Goal: Task Accomplishment & Management: Manage account settings

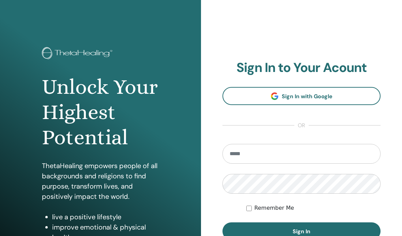
click at [348, 95] on link "Sign In with Google" at bounding box center [301, 96] width 158 height 18
click at [339, 95] on link "Sign In with Google" at bounding box center [301, 96] width 158 height 18
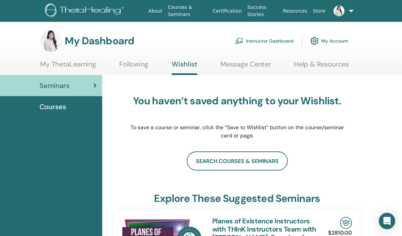
click at [278, 44] on link "Instructor Dashboard" at bounding box center [264, 40] width 59 height 15
click at [276, 42] on link "Instructor Dashboard" at bounding box center [264, 40] width 59 height 15
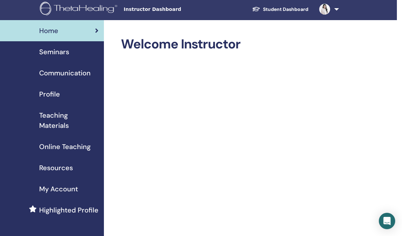
scroll to position [0, 5]
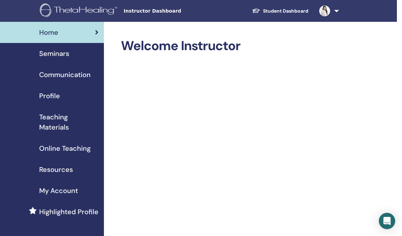
click at [51, 54] on span "Seminars" at bounding box center [54, 53] width 30 height 10
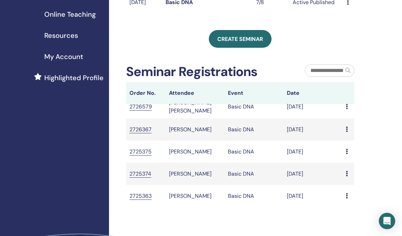
scroll to position [53, 0]
click at [346, 199] on icon at bounding box center [347, 195] width 2 height 5
click at [308, 235] on div "My Seminars You can customize the filter to explore upcoming seminars beyond th…" at bounding box center [262, 95] width 307 height 414
click at [143, 203] on td "2725363" at bounding box center [146, 196] width 40 height 22
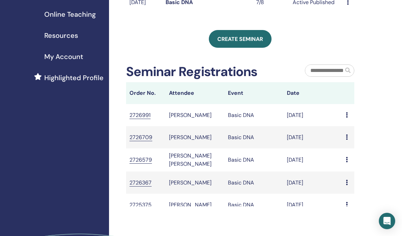
scroll to position [0, 0]
click at [166, 115] on td "Huei Yuen Kok" at bounding box center [195, 115] width 59 height 22
click at [175, 126] on td "Huei Yuen Kok" at bounding box center [195, 115] width 59 height 22
click at [243, 123] on td "Basic DNA" at bounding box center [253, 115] width 59 height 22
click at [242, 126] on td "Basic DNA" at bounding box center [253, 115] width 59 height 22
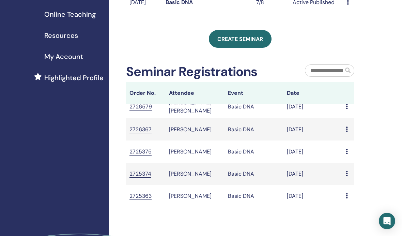
scroll to position [53, 0]
click at [192, 199] on td "CHEE XuanMing" at bounding box center [195, 196] width 59 height 22
click at [347, 199] on icon at bounding box center [347, 195] width 2 height 5
click at [384, 145] on div "My Seminars You can customize the filter to explore upcoming seminars beyond th…" at bounding box center [262, 95] width 307 height 414
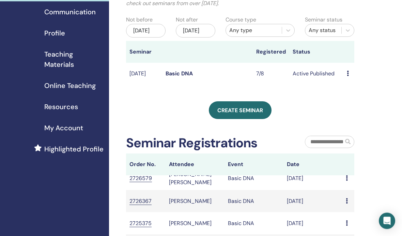
scroll to position [60, 0]
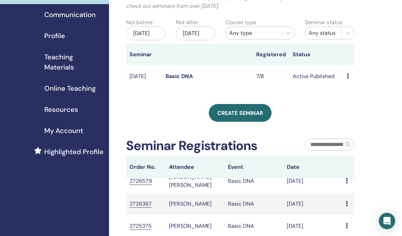
click at [347, 79] on icon at bounding box center [348, 75] width 2 height 5
click at [297, 133] on div "My Seminars You can customize the filter to explore upcoming seminars beyond th…" at bounding box center [240, 129] width 228 height 302
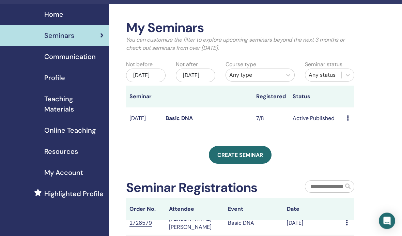
scroll to position [0, 0]
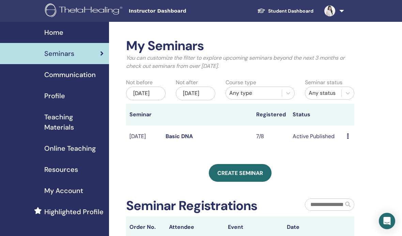
click at [353, 125] on th at bounding box center [348, 115] width 11 height 22
click at [341, 146] on td "Active Published" at bounding box center [316, 136] width 55 height 22
click at [345, 140] on td "Preview Edit Attendees Cancel" at bounding box center [348, 136] width 11 height 22
click at [343, 145] on td "Active Published" at bounding box center [316, 136] width 55 height 22
click at [349, 139] on icon at bounding box center [348, 135] width 2 height 5
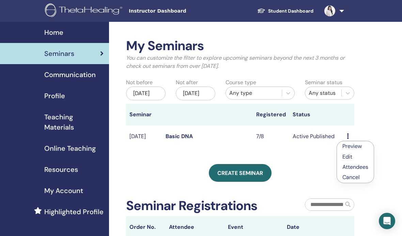
click at [360, 143] on link "Preview" at bounding box center [351, 145] width 19 height 7
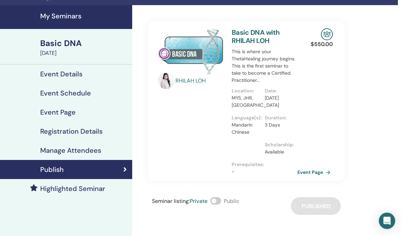
scroll to position [16, 4]
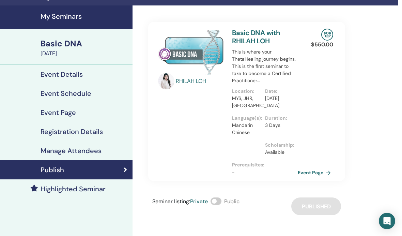
click at [317, 165] on div "$ 550.00 Event Page" at bounding box center [324, 101] width 25 height 159
click at [310, 170] on link "Event Page" at bounding box center [316, 172] width 36 height 10
click at [91, 164] on link "Publish" at bounding box center [64, 169] width 136 height 19
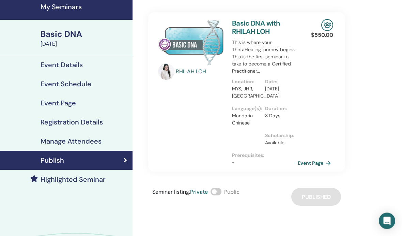
scroll to position [24, 4]
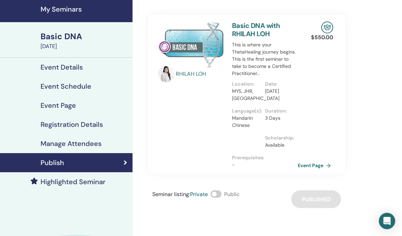
click at [100, 125] on h4 "Registration Details" at bounding box center [72, 124] width 62 height 8
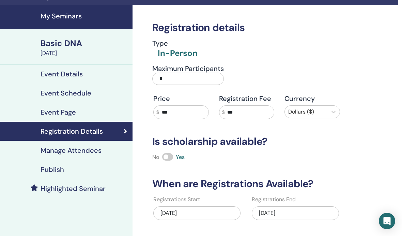
scroll to position [23, 4]
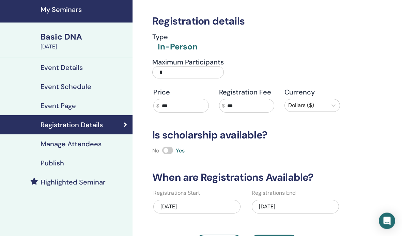
click at [100, 142] on h4 "Manage Attendees" at bounding box center [71, 144] width 61 height 8
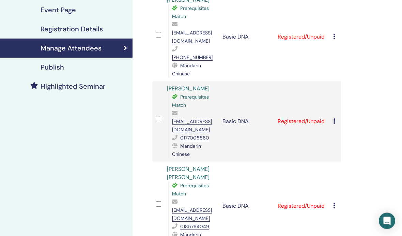
scroll to position [119, 4]
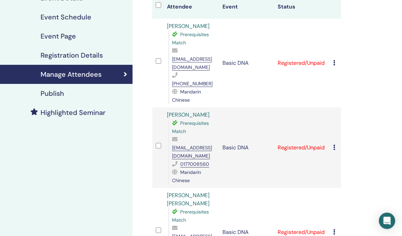
click at [335, 60] on icon at bounding box center [334, 62] width 2 height 5
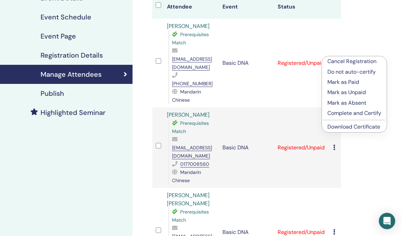
click at [363, 81] on p "Mark as Paid" at bounding box center [354, 82] width 54 height 8
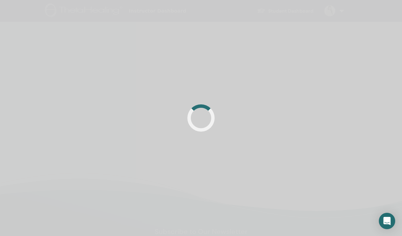
scroll to position [93, 4]
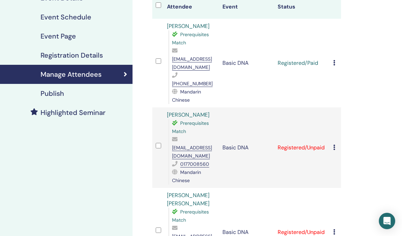
click at [159, 58] on div at bounding box center [158, 63] width 4 height 10
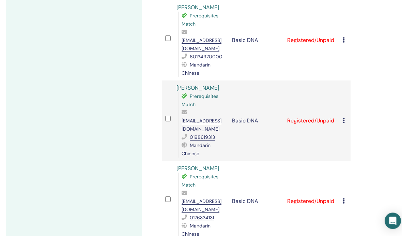
scroll to position [449, 0]
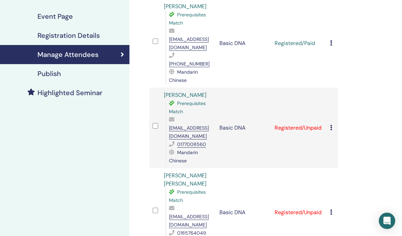
click at [332, 124] on div "Cancel Registration Do not auto-certify Mark as Paid Mark as Unpaid Mark as Abs…" at bounding box center [332, 128] width 4 height 8
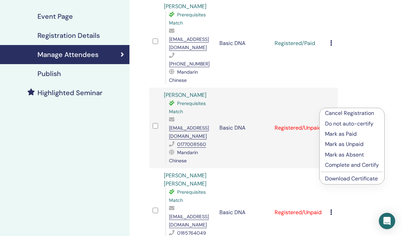
click at [354, 134] on p "Mark as Paid" at bounding box center [352, 134] width 54 height 8
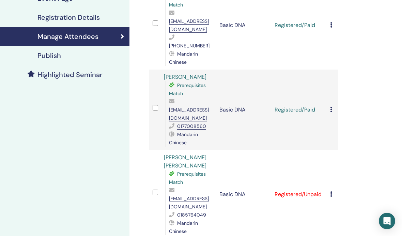
scroll to position [178, 7]
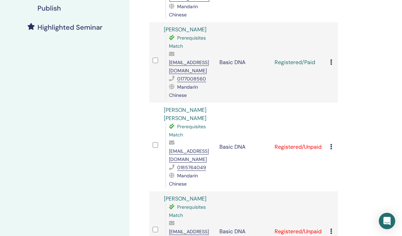
click at [334, 143] on div "Cancel Registration Do not auto-certify Mark as Paid Mark as Unpaid Mark as Abs…" at bounding box center [332, 147] width 4 height 8
click at [333, 143] on div "Cancel Registration Do not auto-certify Mark as Paid Mark as Unpaid Mark as Abs…" at bounding box center [332, 147] width 4 height 8
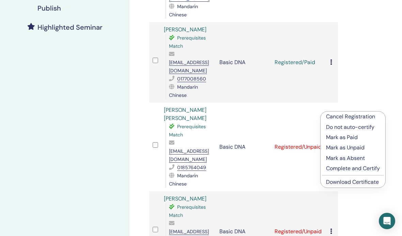
click at [359, 137] on p "Mark as Paid" at bounding box center [353, 137] width 54 height 8
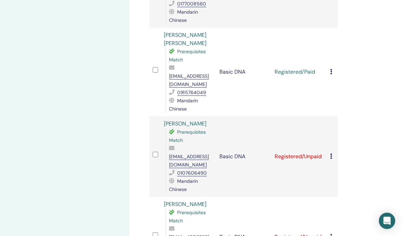
scroll to position [253, 7]
click at [330, 153] on icon at bounding box center [331, 155] width 2 height 5
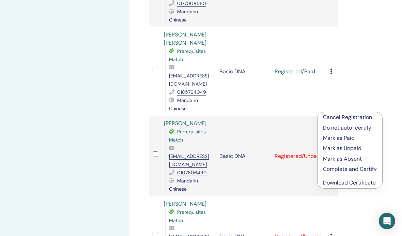
click at [353, 139] on p "Mark as Paid" at bounding box center [350, 138] width 54 height 8
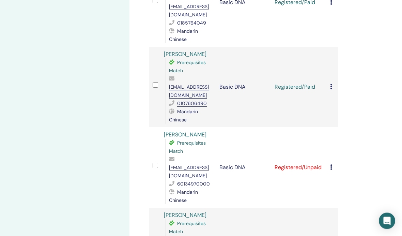
scroll to position [323, 7]
click at [334, 162] on div "Cancel Registration Do not auto-certify Mark as Paid Mark as Unpaid Mark as Abs…" at bounding box center [332, 166] width 4 height 8
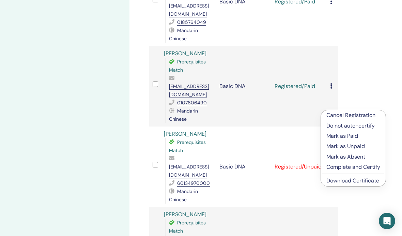
click at [357, 136] on p "Mark as Paid" at bounding box center [353, 136] width 54 height 8
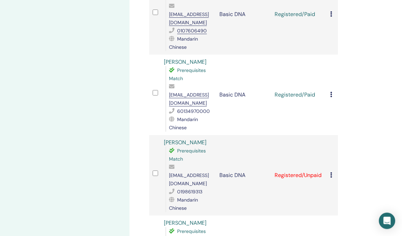
scroll to position [395, 7]
click at [333, 171] on div "Cancel Registration Do not auto-certify Mark as Paid Mark as Unpaid Mark as Abs…" at bounding box center [332, 175] width 4 height 8
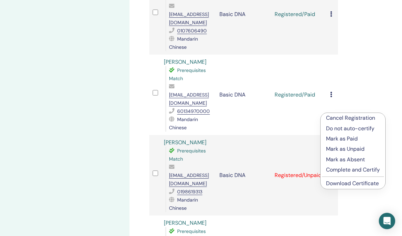
click at [353, 138] on p "Mark as Paid" at bounding box center [353, 139] width 54 height 8
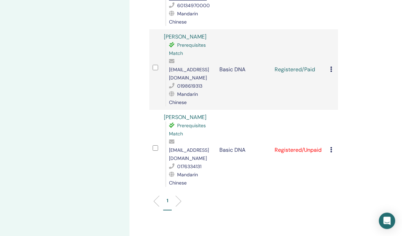
scroll to position [500, 7]
click at [334, 146] on div "Cancel Registration Do not auto-certify Mark as Paid Mark as Unpaid Mark as Abs…" at bounding box center [332, 150] width 4 height 8
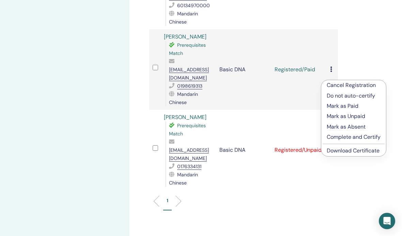
click at [357, 105] on p "Mark as Paid" at bounding box center [354, 106] width 54 height 8
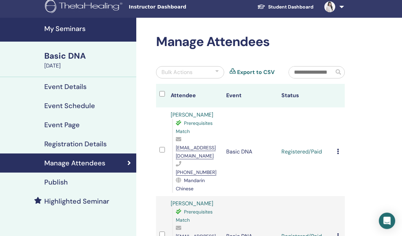
scroll to position [4, 0]
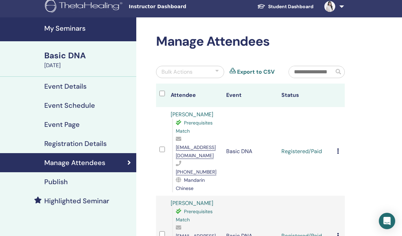
click at [340, 147] on div "Cancel Registration Do not auto-certify Mark as Paid Mark as Unpaid Mark as Abs…" at bounding box center [339, 151] width 4 height 8
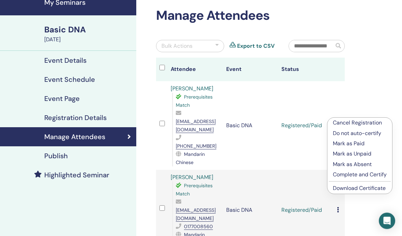
scroll to position [30, 0]
click at [376, 187] on link "Download Certificate" at bounding box center [359, 187] width 53 height 7
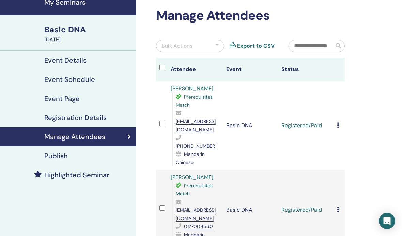
scroll to position [58, 0]
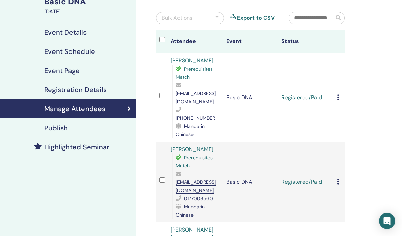
click at [343, 87] on td "Cancel Registration Do not auto-certify Mark as Paid Mark as Unpaid Mark as Abs…" at bounding box center [338, 97] width 11 height 89
click at [340, 93] on div "Cancel Registration Do not auto-certify Mark as Paid Mark as Unpaid Mark as Abs…" at bounding box center [339, 97] width 4 height 8
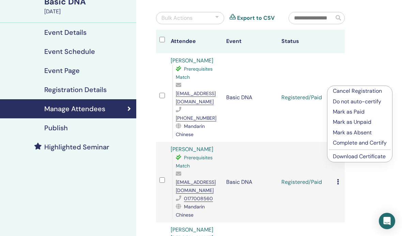
click at [360, 154] on link "Download Certificate" at bounding box center [359, 156] width 53 height 7
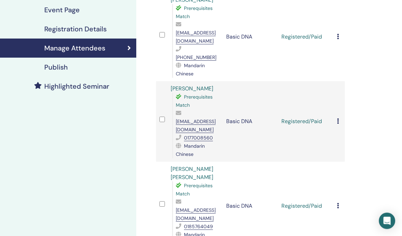
scroll to position [119, 0]
click at [341, 117] on div "Cancel Registration Do not auto-certify Mark as Paid Mark as Unpaid Mark as Abs…" at bounding box center [339, 121] width 4 height 8
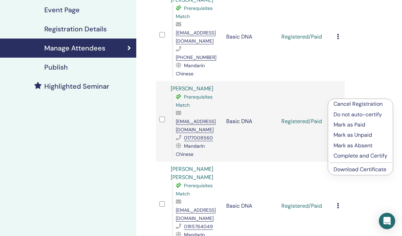
click at [381, 172] on link "Download Certificate" at bounding box center [359, 169] width 53 height 7
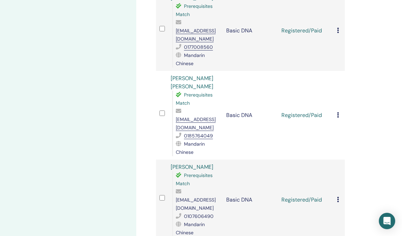
scroll to position [198, 0]
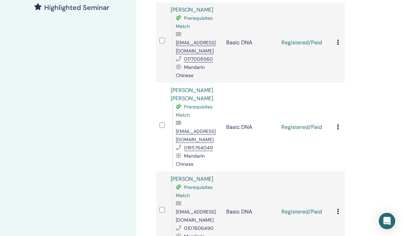
click at [338, 124] on icon at bounding box center [338, 126] width 2 height 5
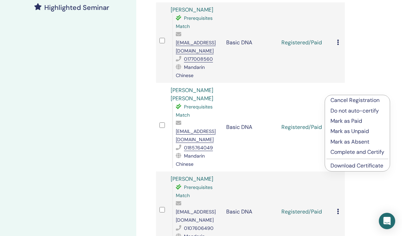
click at [373, 168] on link "Download Certificate" at bounding box center [356, 165] width 53 height 7
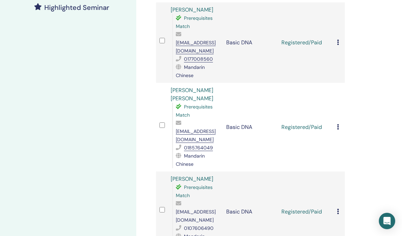
scroll to position [225, 0]
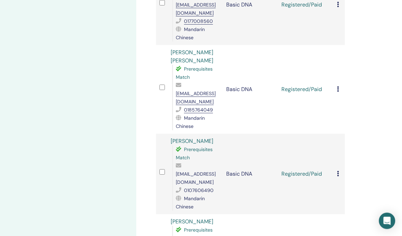
click at [338, 171] on icon at bounding box center [338, 173] width 2 height 5
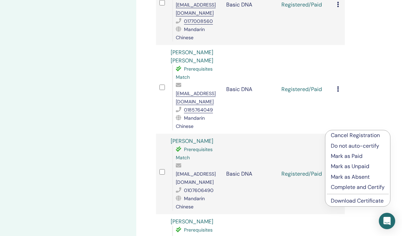
click at [377, 200] on link "Download Certificate" at bounding box center [357, 200] width 53 height 7
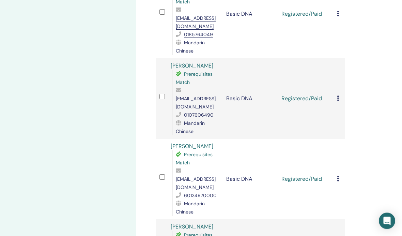
scroll to position [310, 0]
click at [337, 176] on icon at bounding box center [338, 178] width 2 height 5
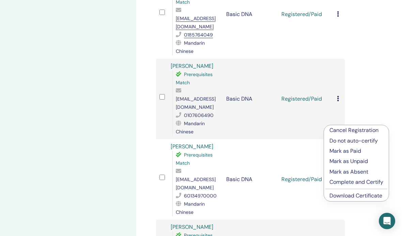
click at [370, 196] on link "Download Certificate" at bounding box center [355, 195] width 53 height 7
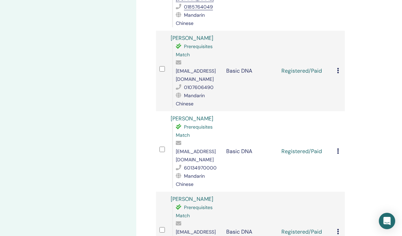
scroll to position [330, 0]
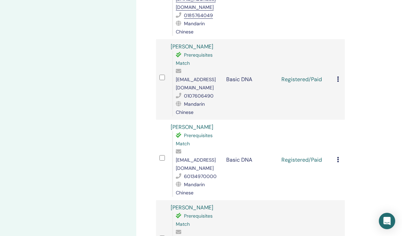
click at [337, 235] on icon at bounding box center [338, 239] width 2 height 5
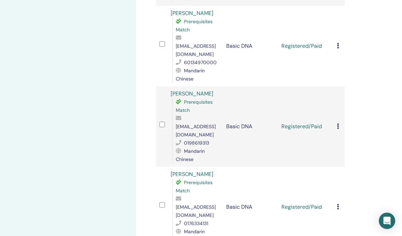
scroll to position [443, 0]
click at [338, 203] on div "Cancel Registration Do not auto-certify Mark as Paid Mark as Unpaid Mark as Abs…" at bounding box center [339, 207] width 4 height 8
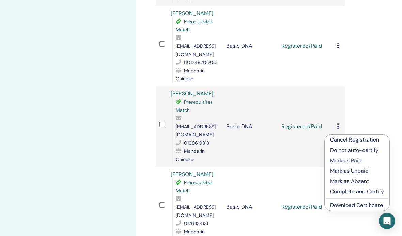
click at [378, 207] on link "Download Certificate" at bounding box center [356, 204] width 53 height 7
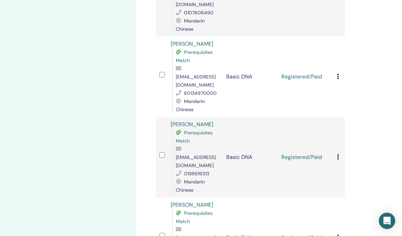
scroll to position [410, 0]
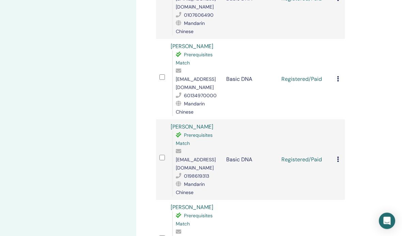
click at [339, 157] on icon at bounding box center [338, 159] width 2 height 5
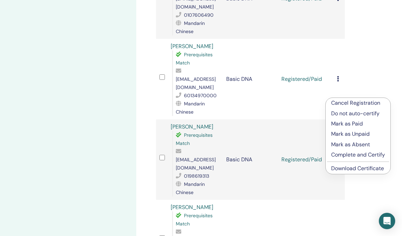
click at [368, 169] on link "Download Certificate" at bounding box center [357, 168] width 53 height 7
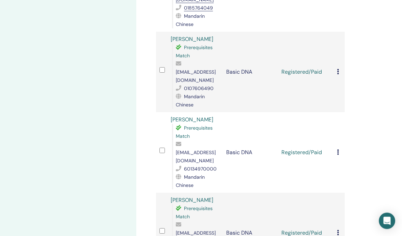
scroll to position [325, 0]
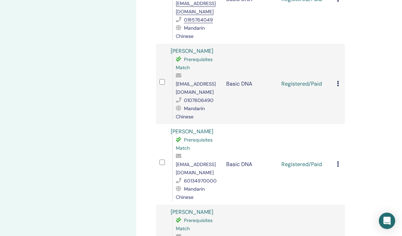
click at [338, 161] on icon at bounding box center [338, 163] width 2 height 5
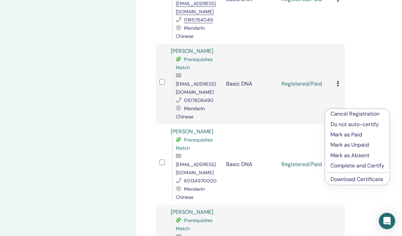
click at [359, 182] on link "Download Certificate" at bounding box center [356, 178] width 53 height 7
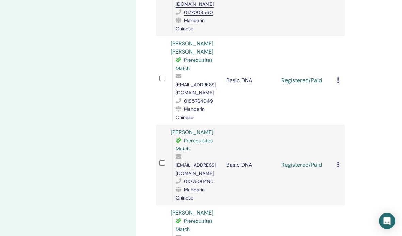
scroll to position [243, 0]
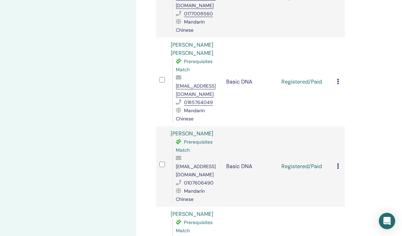
click at [338, 163] on icon at bounding box center [338, 165] width 2 height 5
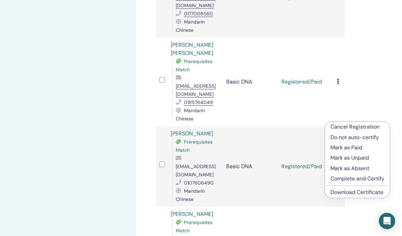
click at [360, 189] on link "Download Certificate" at bounding box center [356, 191] width 53 height 7
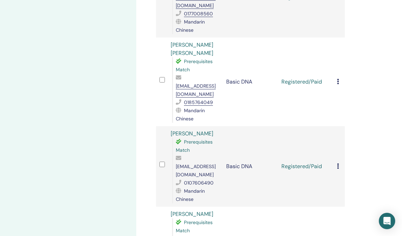
click at [339, 162] on div "Cancel Registration Do not auto-certify Mark as Paid Mark as Unpaid Mark as Abs…" at bounding box center [339, 166] width 4 height 8
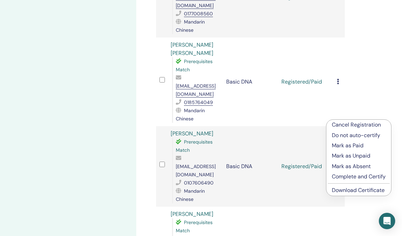
click at [361, 189] on link "Download Certificate" at bounding box center [358, 189] width 53 height 7
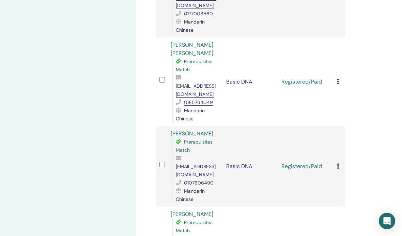
click at [340, 162] on div "Cancel Registration Do not auto-certify Mark as Paid Mark as Unpaid Mark as Abs…" at bounding box center [339, 166] width 4 height 8
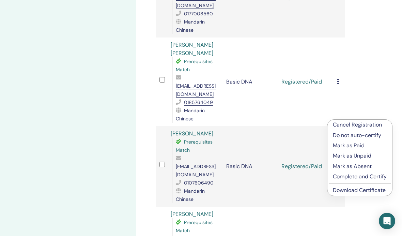
click at [367, 186] on link "Download Certificate" at bounding box center [359, 189] width 53 height 7
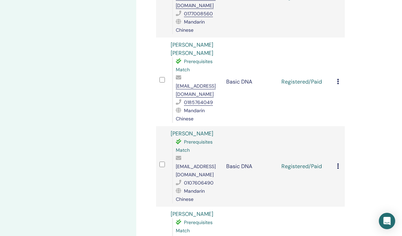
click at [367, 189] on div "Manage Attendees Bulk Actions Export to CSV Attendee Event Status Huei Yuen Kok…" at bounding box center [272, 174] width 273 height 791
click at [339, 163] on icon at bounding box center [338, 165] width 2 height 5
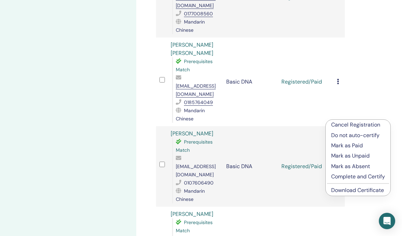
click at [360, 190] on link "Download Certificate" at bounding box center [357, 189] width 53 height 7
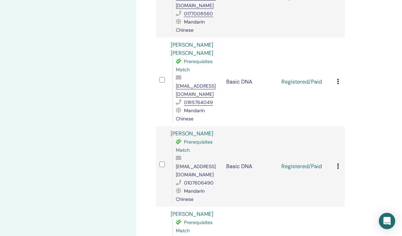
click at [342, 126] on td "Cancel Registration Do not auto-certify Mark as Paid Mark as Unpaid Mark as Abs…" at bounding box center [338, 166] width 11 height 80
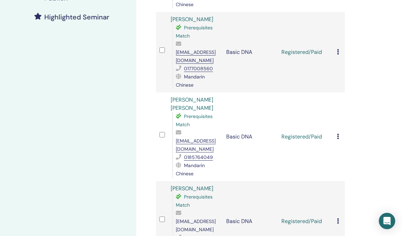
scroll to position [189, 0]
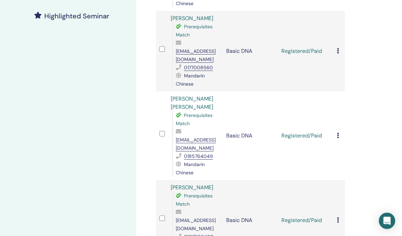
click at [339, 132] on div "Cancel Registration Do not auto-certify Mark as Paid Mark as Unpaid Mark as Abs…" at bounding box center [339, 136] width 4 height 8
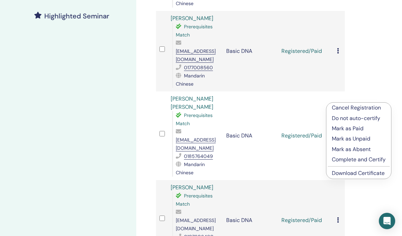
click at [362, 174] on link "Download Certificate" at bounding box center [358, 172] width 53 height 7
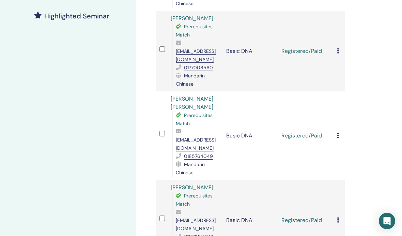
click at [339, 133] on icon at bounding box center [338, 135] width 2 height 5
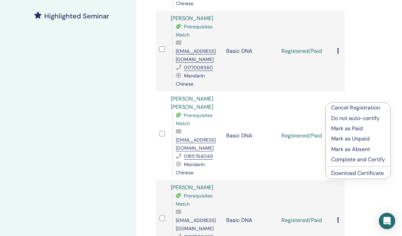
click at [359, 170] on link "Download Certificate" at bounding box center [357, 172] width 53 height 7
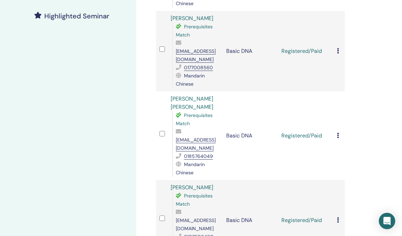
click at [340, 131] on div "Cancel Registration Do not auto-certify Mark as Paid Mark as Unpaid Mark as Abs…" at bounding box center [339, 135] width 4 height 8
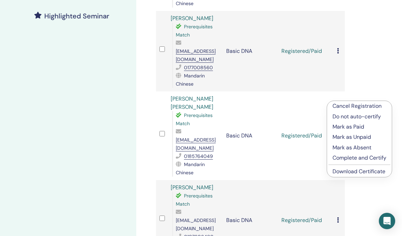
click at [364, 168] on link "Download Certificate" at bounding box center [358, 171] width 53 height 7
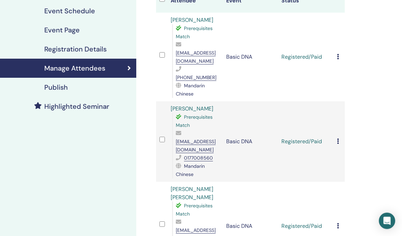
scroll to position [100, 0]
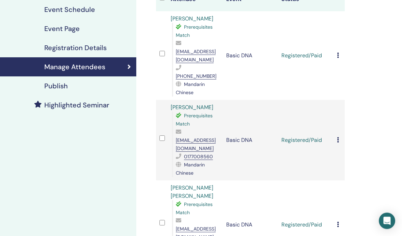
click at [337, 137] on icon at bounding box center [338, 139] width 2 height 5
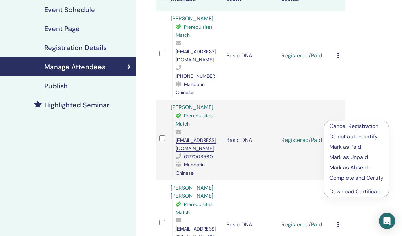
click at [361, 190] on link "Download Certificate" at bounding box center [355, 191] width 53 height 7
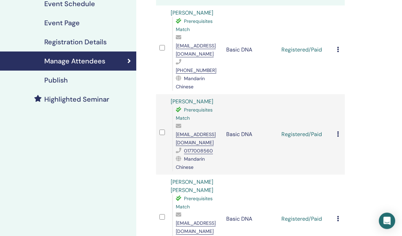
scroll to position [107, 0]
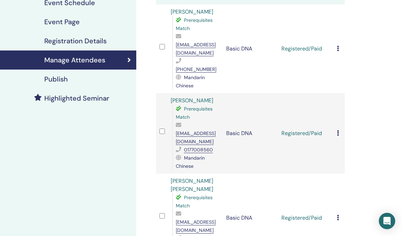
click at [339, 214] on div "Cancel Registration Do not auto-certify Mark as Paid Mark as Unpaid Mark as Abs…" at bounding box center [339, 218] width 4 height 8
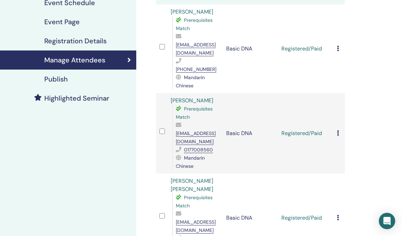
scroll to position [135, 0]
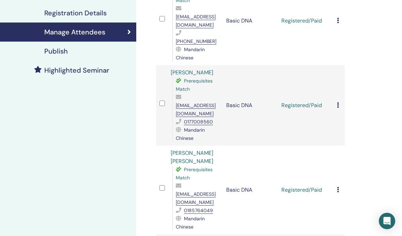
click at [337, 187] on icon at bounding box center [338, 189] width 2 height 5
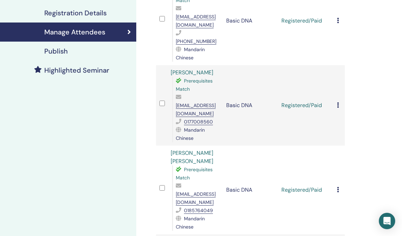
click at [338, 187] on icon at bounding box center [338, 189] width 2 height 5
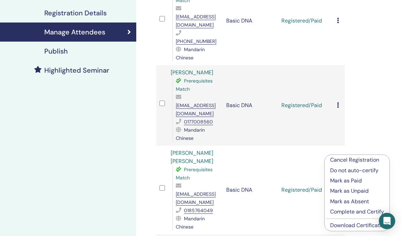
click at [361, 222] on link "Download Certificate" at bounding box center [356, 224] width 53 height 7
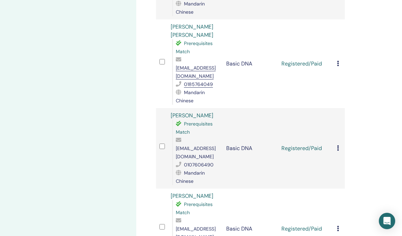
scroll to position [267, 0]
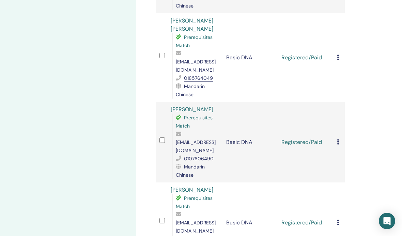
click at [340, 138] on div "Cancel Registration Do not auto-certify Mark as Paid Mark as Unpaid Mark as Abs…" at bounding box center [339, 142] width 4 height 8
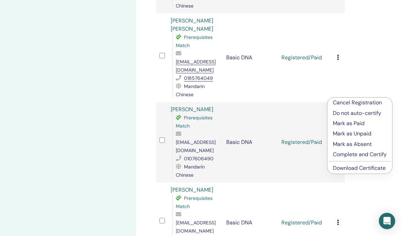
click at [369, 168] on link "Download Certificate" at bounding box center [359, 167] width 53 height 7
